Goal: Task Accomplishment & Management: Use online tool/utility

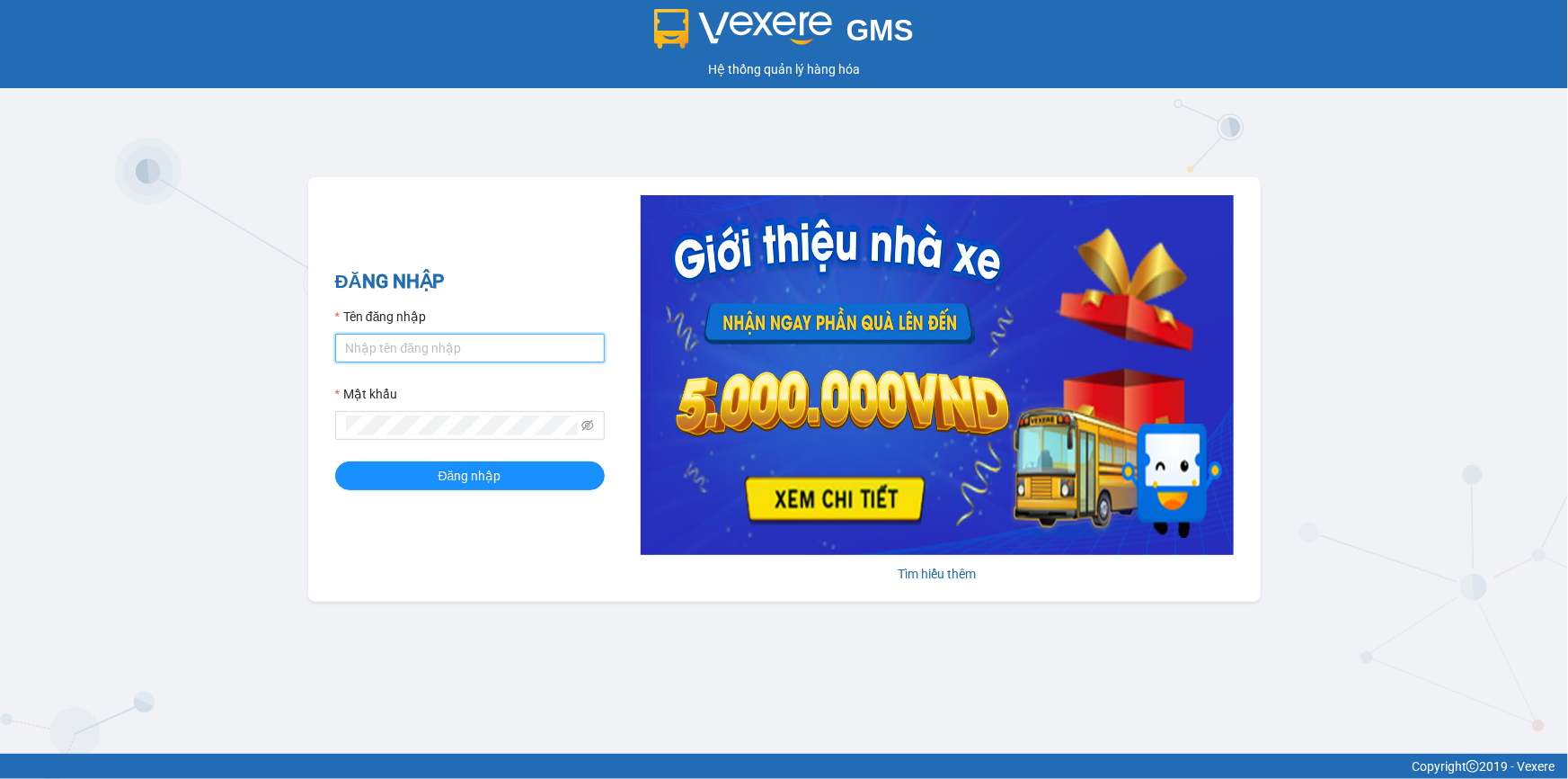
click at [411, 344] on input "Tên đăng nhập" at bounding box center [469, 347] width 270 height 29
type input "loc.tienoanh"
click at [379, 455] on div "Vui lòng nhập mật khẩu!" at bounding box center [469, 450] width 270 height 20
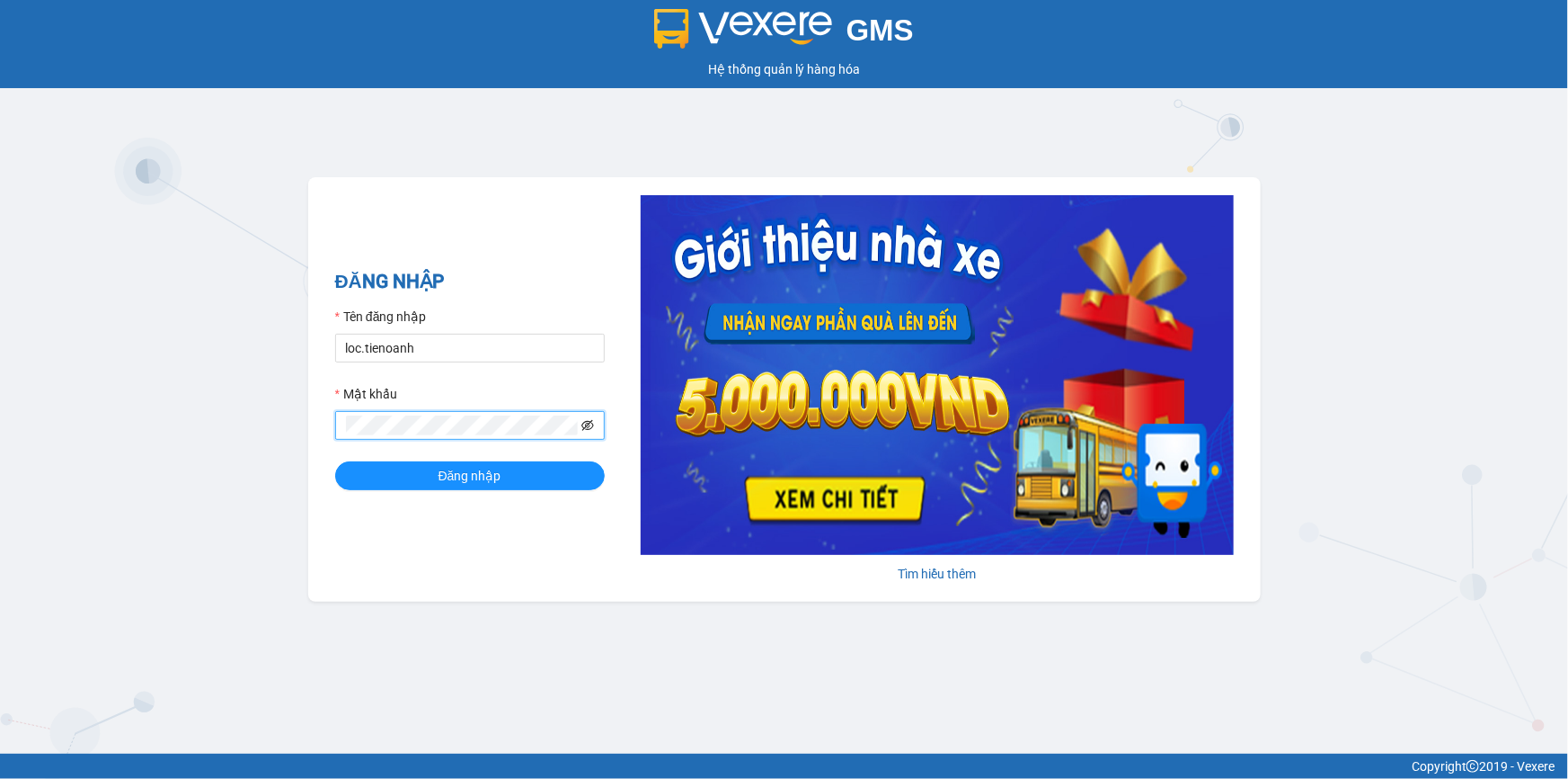
click at [586, 430] on icon "eye-invisible" at bounding box center [587, 425] width 13 height 11
click at [419, 439] on span at bounding box center [469, 425] width 270 height 29
drag, startPoint x: 947, startPoint y: 464, endPoint x: 1069, endPoint y: 433, distance: 125.9
drag, startPoint x: 1069, startPoint y: 433, endPoint x: 36, endPoint y: 160, distance: 1068.5
click at [36, 160] on div "GMS Hệ thống quản lý hàng hóa ĐĂNG NHẬP Tên đăng nhập loc.tienoanh Mật khẩu Vui…" at bounding box center [784, 377] width 1568 height 753
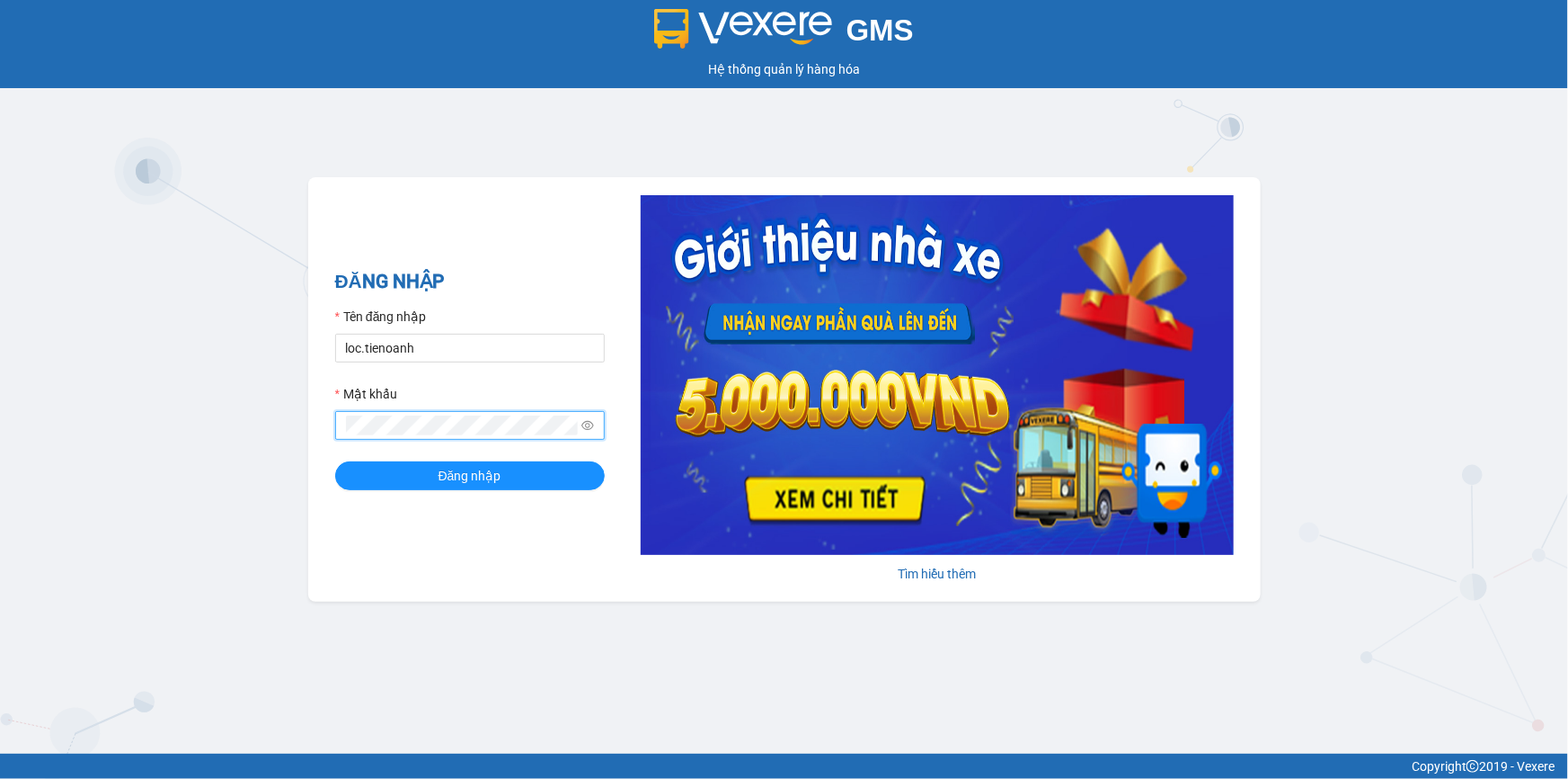
drag, startPoint x: 423, startPoint y: 412, endPoint x: 327, endPoint y: 423, distance: 96.6
click at [245, 415] on div "GMS Hệ thống quản lý hàng hóa ĐĂNG NHẬP Tên đăng nhập loc.tienoanh Mật khẩu Đăn…" at bounding box center [784, 377] width 1568 height 753
click at [335, 462] on button "Đăng nhập" at bounding box center [469, 476] width 270 height 29
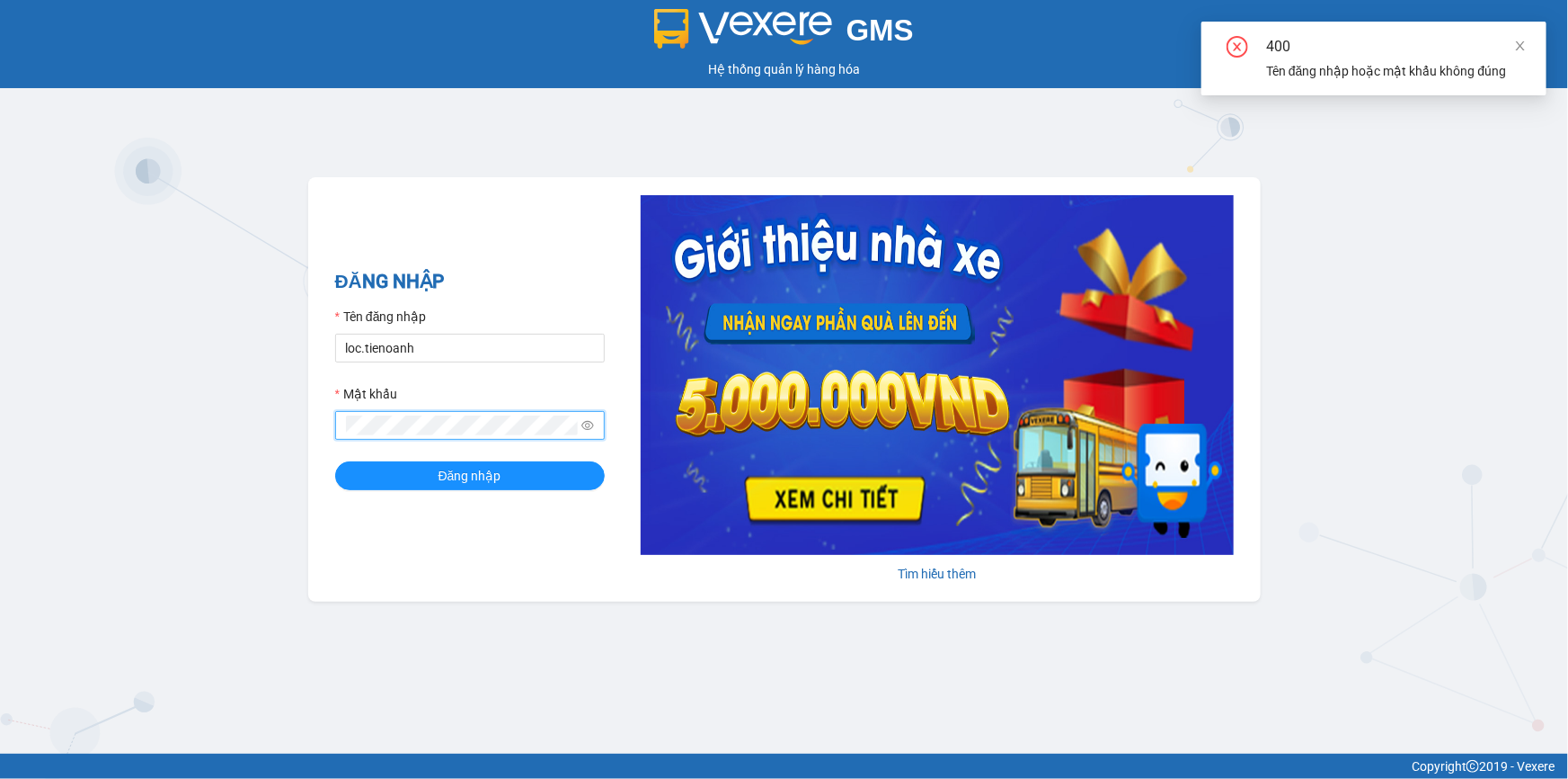
click at [335, 462] on button "Đăng nhập" at bounding box center [469, 476] width 270 height 29
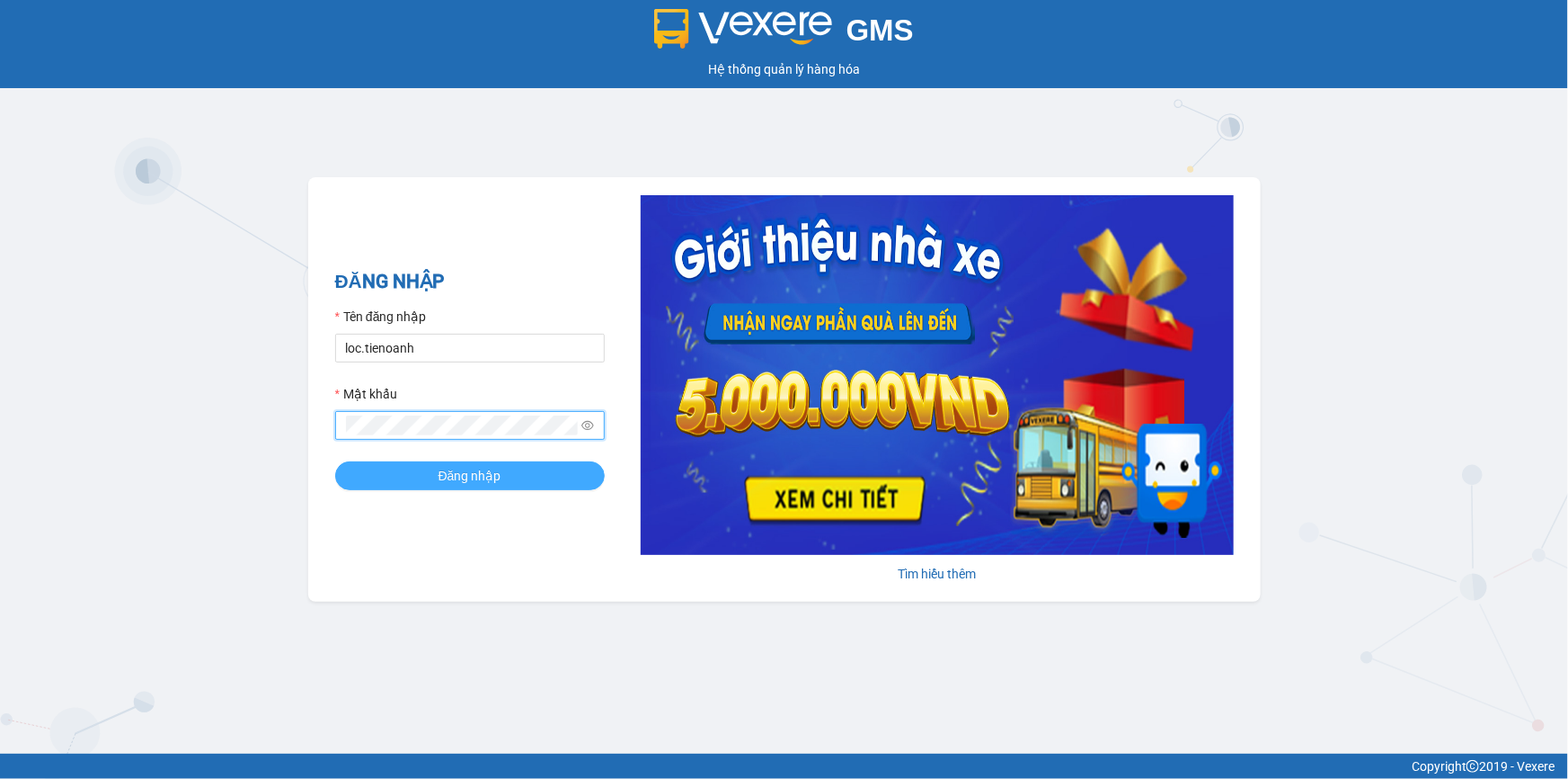
click at [414, 472] on button "Đăng nhập" at bounding box center [469, 476] width 270 height 29
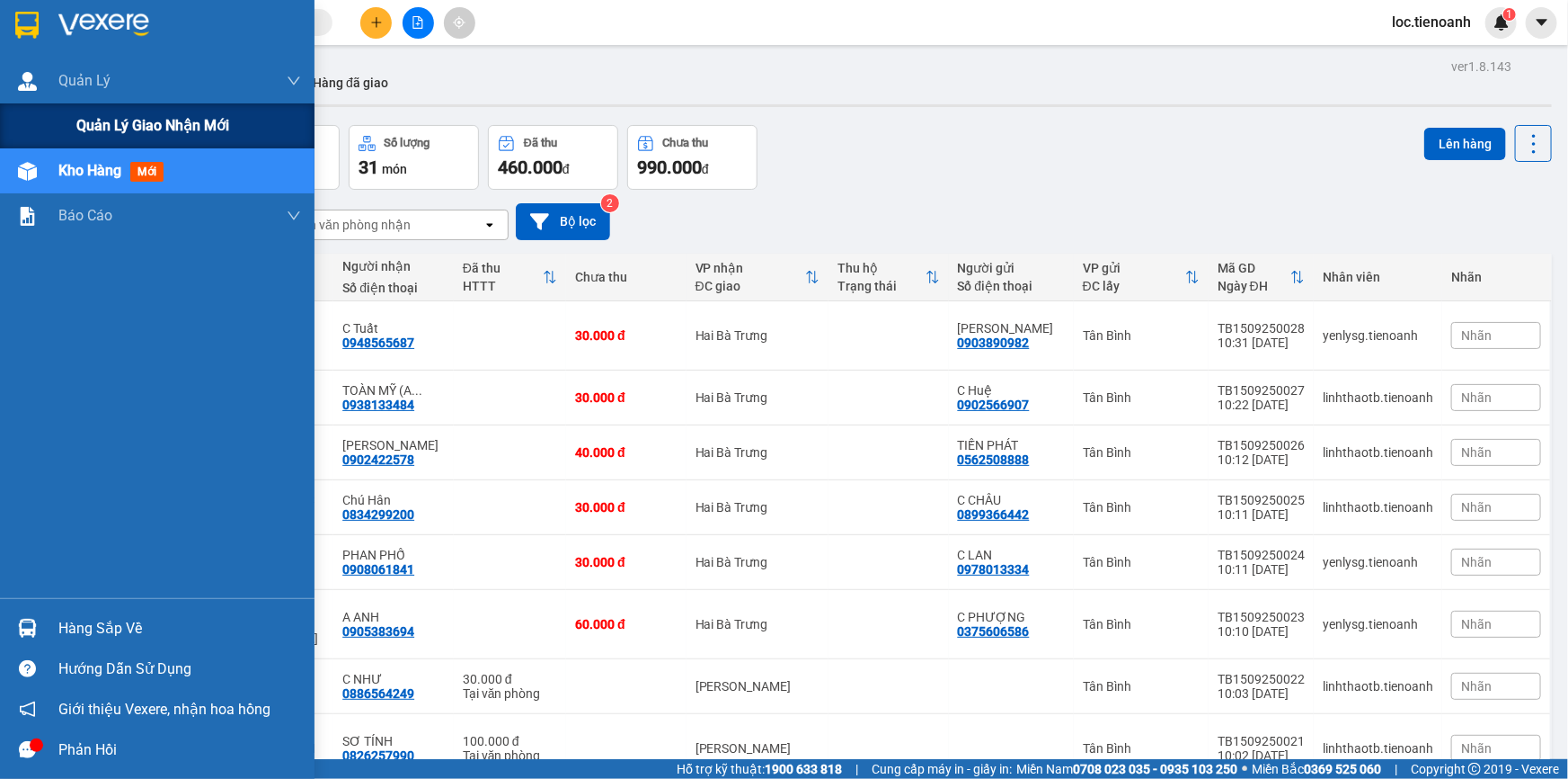
click at [96, 122] on span "Quản lý giao nhận mới" at bounding box center [152, 125] width 153 height 23
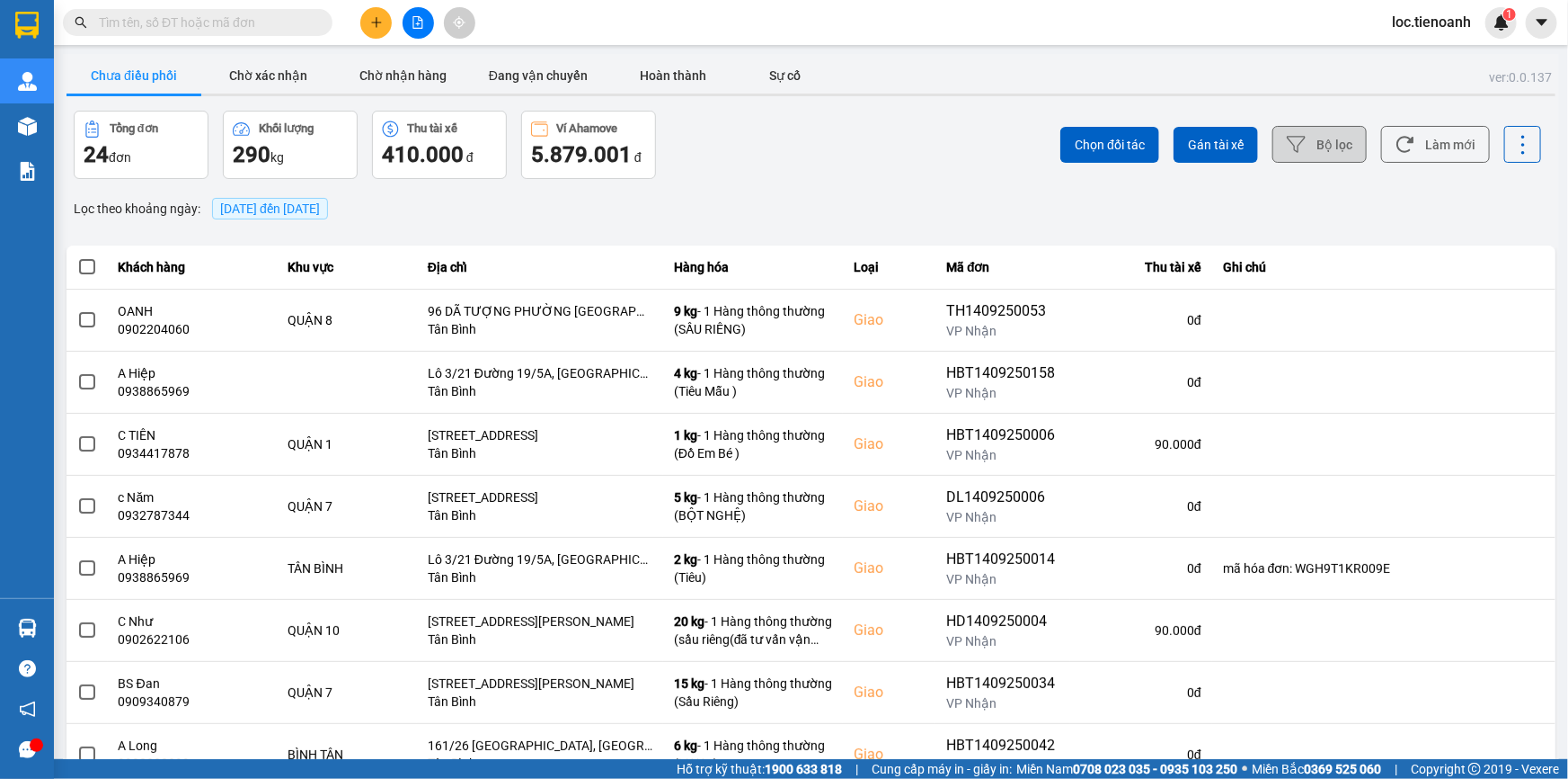
click at [1303, 153] on button "Bộ lọc" at bounding box center [1319, 143] width 94 height 37
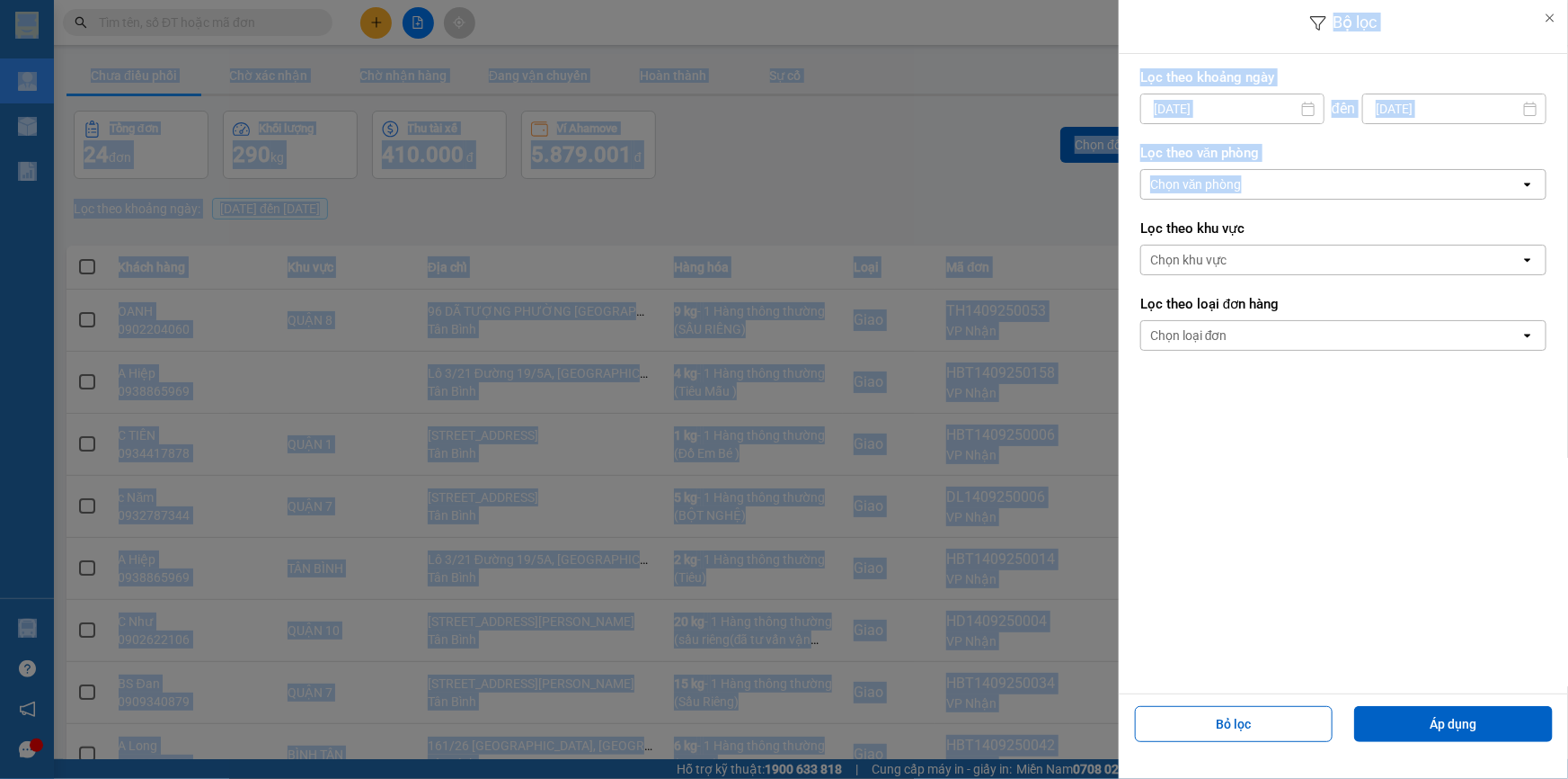
click at [1240, 182] on div "Chọn văn phòng" at bounding box center [1196, 184] width 92 height 18
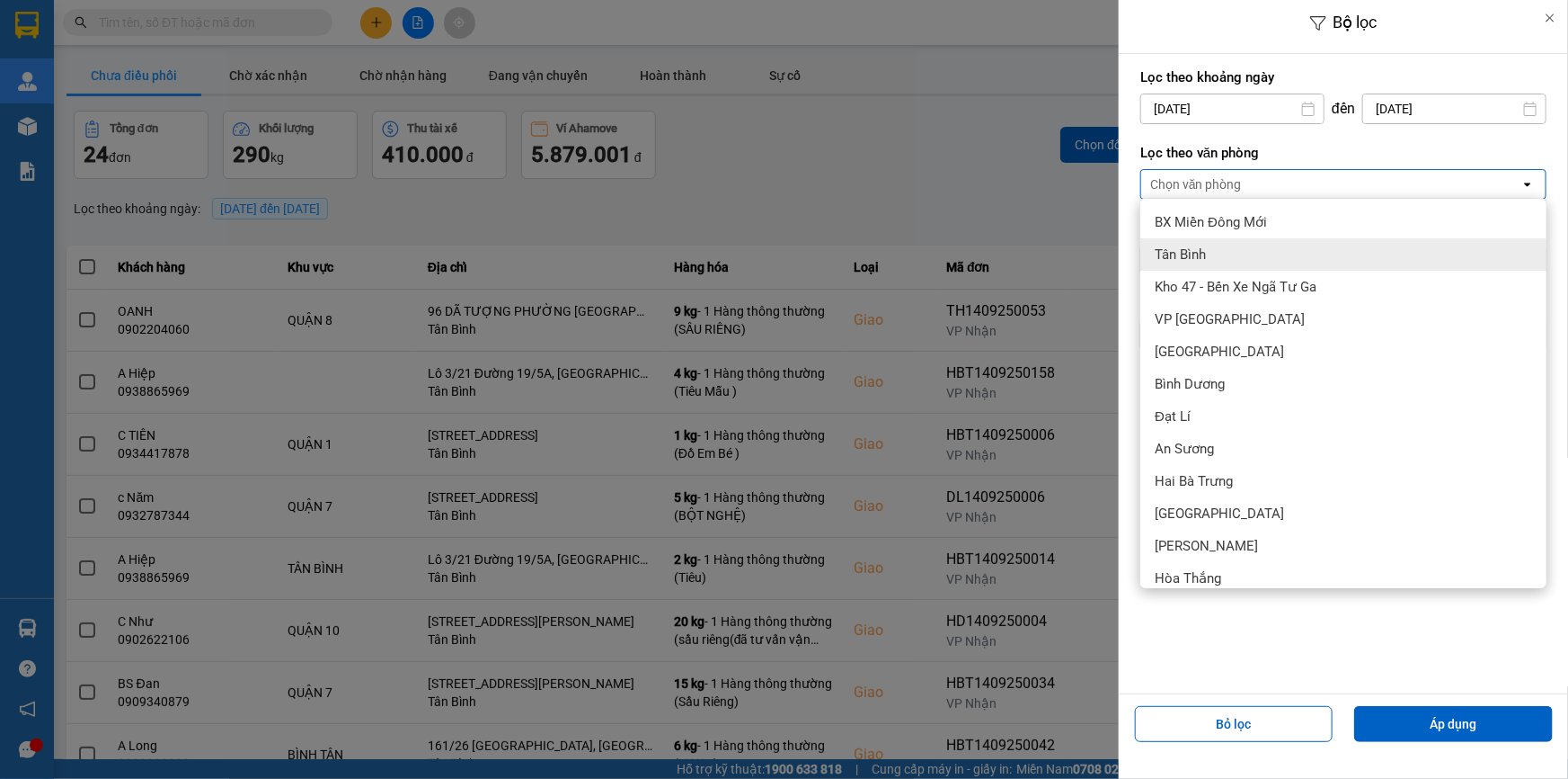
click at [1222, 249] on div "Tân Bình" at bounding box center [1343, 254] width 406 height 33
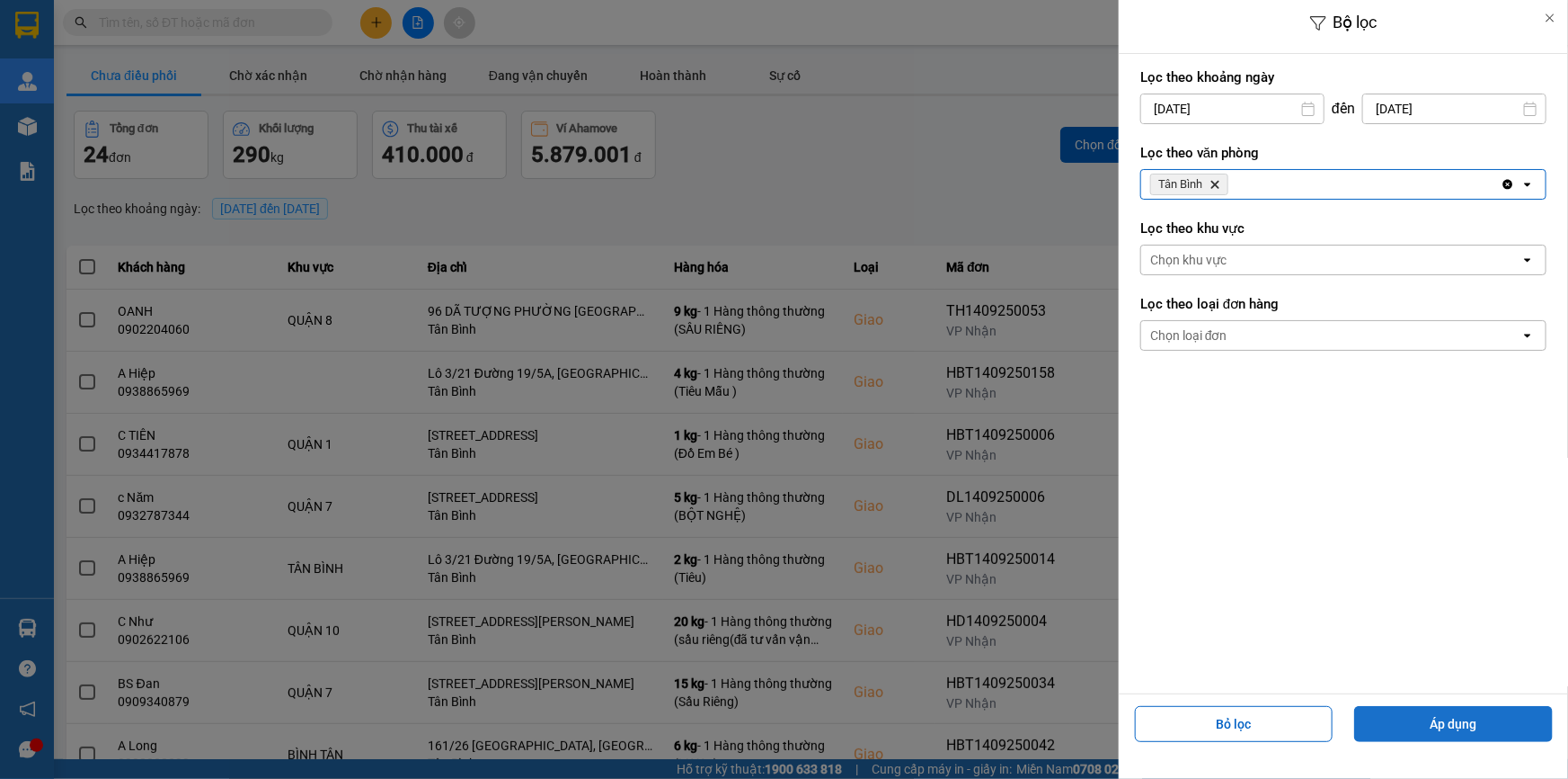
click at [1394, 724] on button "Áp dụng" at bounding box center [1453, 724] width 199 height 36
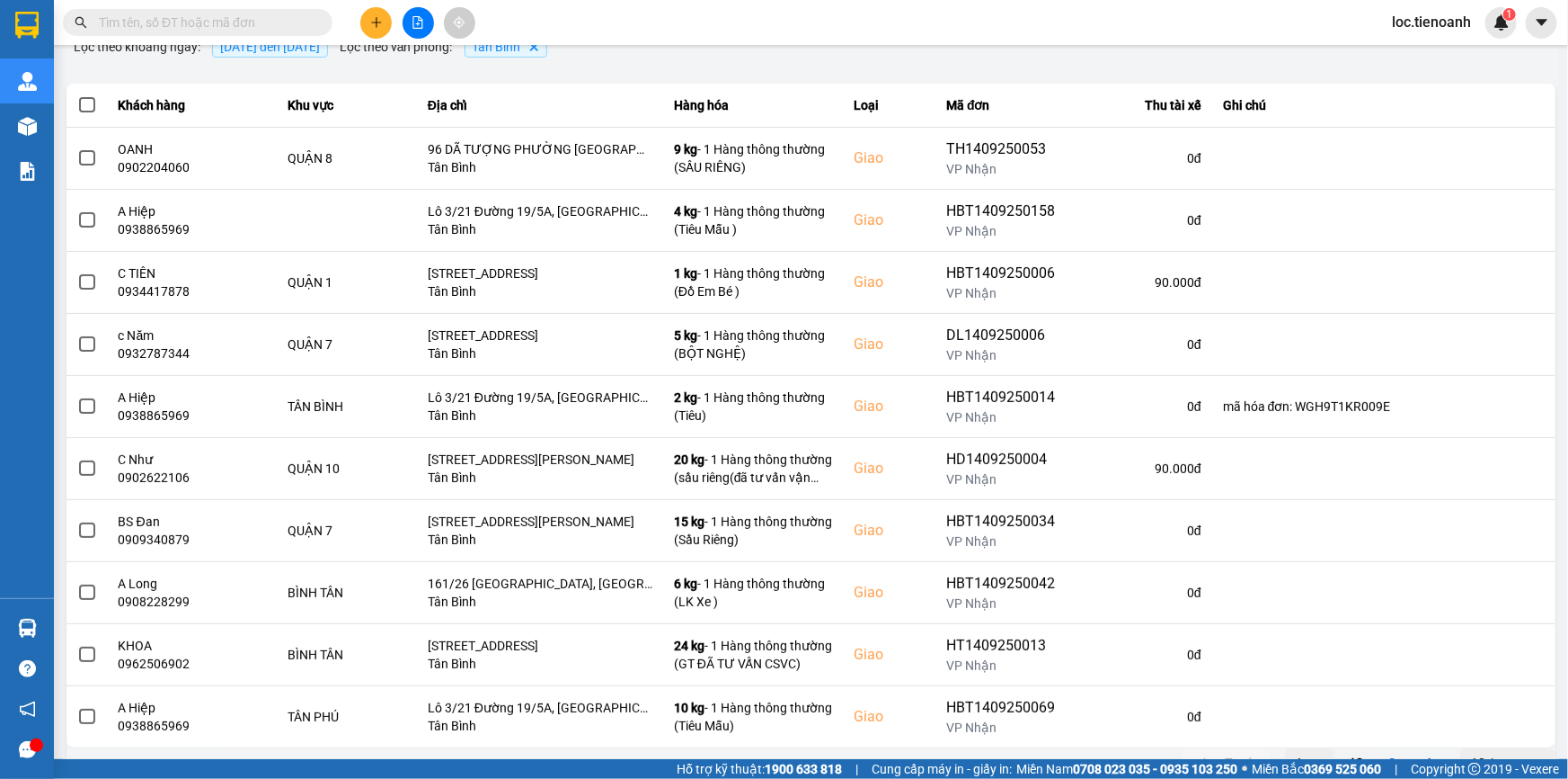
scroll to position [191, 0]
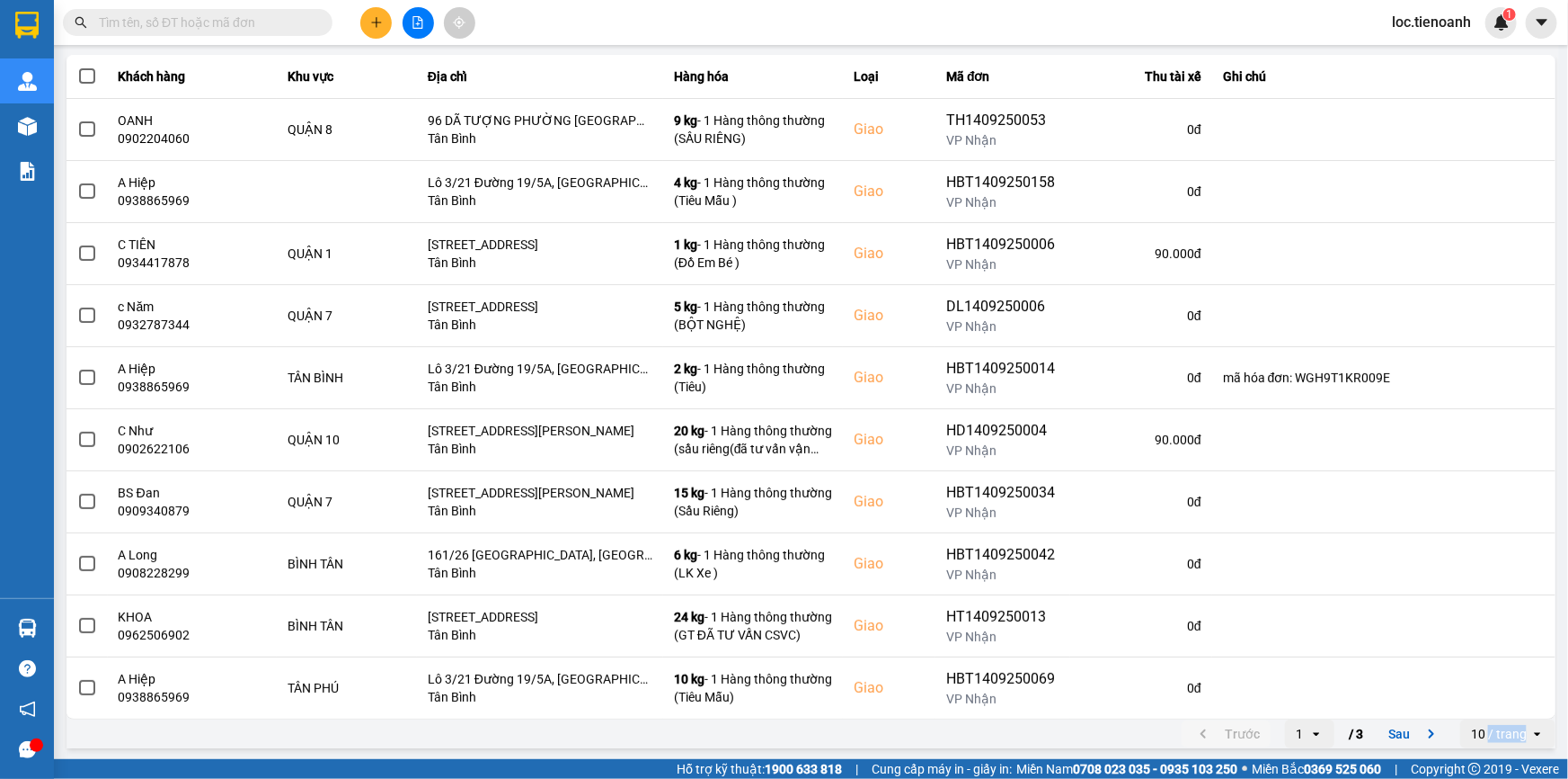
click at [1478, 735] on div "10 / trang" at bounding box center [1499, 734] width 55 height 18
click at [1489, 697] on div "100 / trang" at bounding box center [1496, 695] width 65 height 18
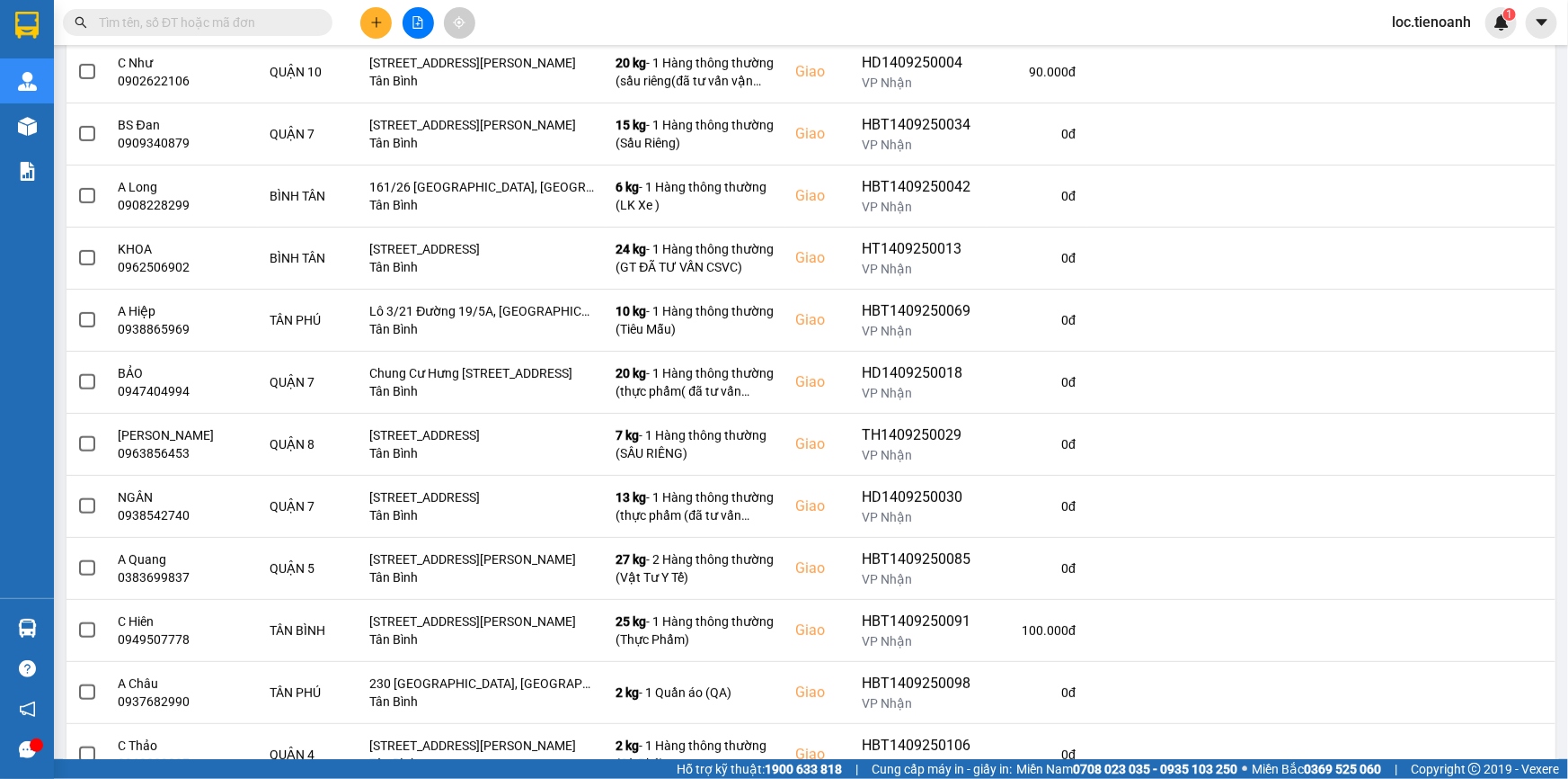
scroll to position [584, 0]
